Goal: Task Accomplishment & Management: Complete application form

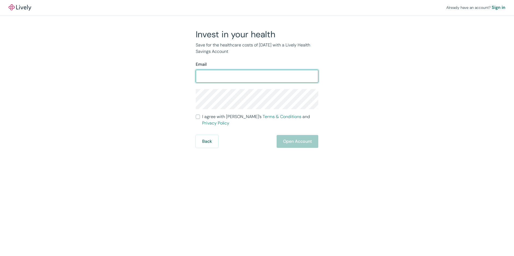
click at [214, 76] on input "Email" at bounding box center [257, 76] width 122 height 11
type input "[EMAIL_ADDRESS][DOMAIN_NAME]"
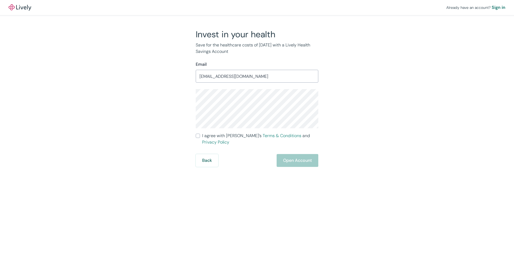
click at [141, 121] on div "Invest in your health Save for the healthcare costs of [DATE] with a Lively Hea…" at bounding box center [254, 98] width 258 height 138
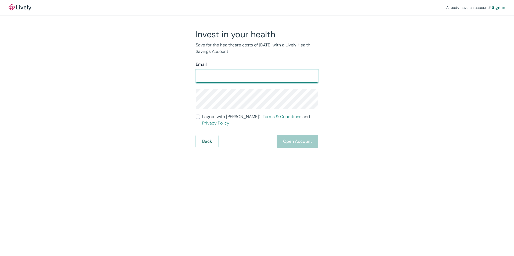
click at [217, 75] on input "Email" at bounding box center [257, 76] width 122 height 11
type input "[EMAIL_ADDRESS][DOMAIN_NAME]"
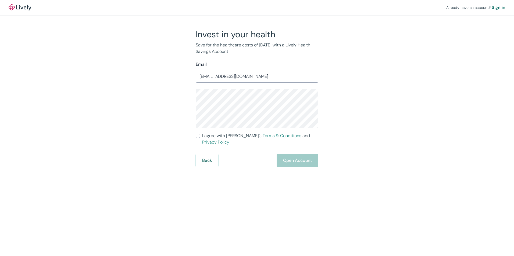
click at [150, 189] on div "Already have an account? Sign in Invest in your health Save for the healthcare …" at bounding box center [257, 128] width 514 height 256
click at [197, 136] on input "I agree with Lively’s Terms & Conditions and Privacy Policy" at bounding box center [198, 136] width 4 height 4
checkbox input "true"
click at [306, 154] on button "Open Account" at bounding box center [297, 160] width 42 height 13
